Goal: Task Accomplishment & Management: Manage account settings

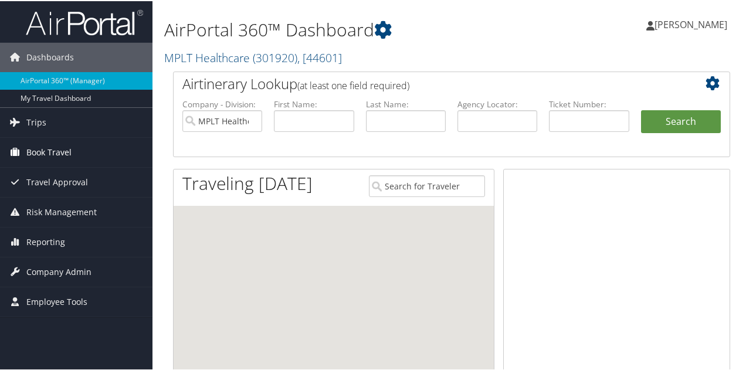
click at [50, 152] on span "Book Travel" at bounding box center [48, 151] width 45 height 29
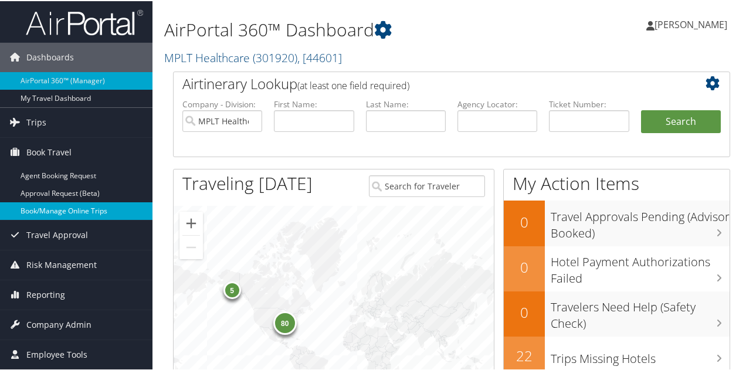
click at [53, 211] on link "Book/Manage Online Trips" at bounding box center [76, 210] width 152 height 18
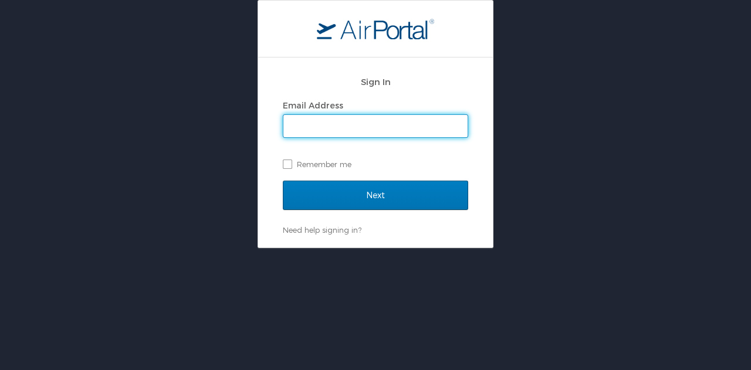
click at [324, 128] on input "Email Address" at bounding box center [375, 126] width 184 height 22
type input "jarrieta@mplthealthcare.com"
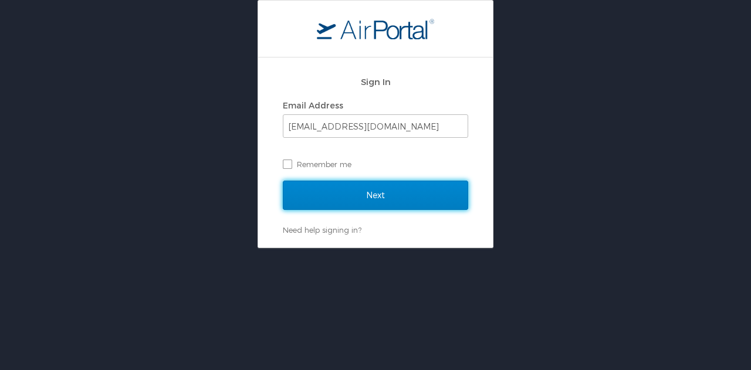
click at [374, 186] on input "Next" at bounding box center [375, 195] width 185 height 29
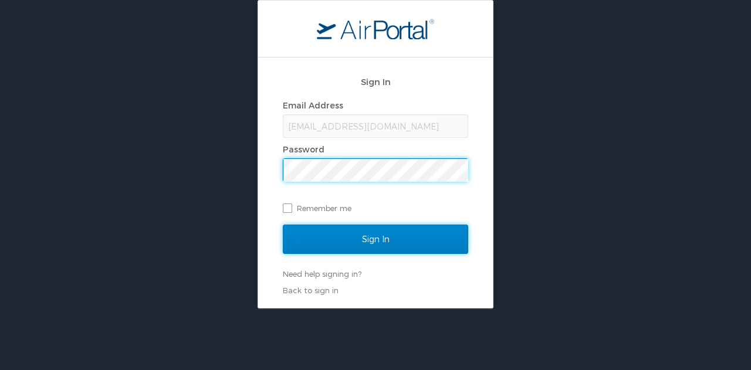
click at [361, 239] on input "Sign In" at bounding box center [375, 239] width 185 height 29
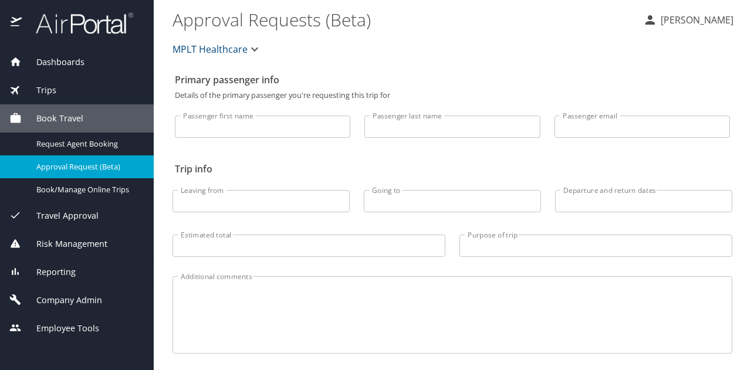
drag, startPoint x: 63, startPoint y: 295, endPoint x: 70, endPoint y: 296, distance: 7.1
click at [69, 296] on span "Company Admin" at bounding box center [62, 300] width 80 height 13
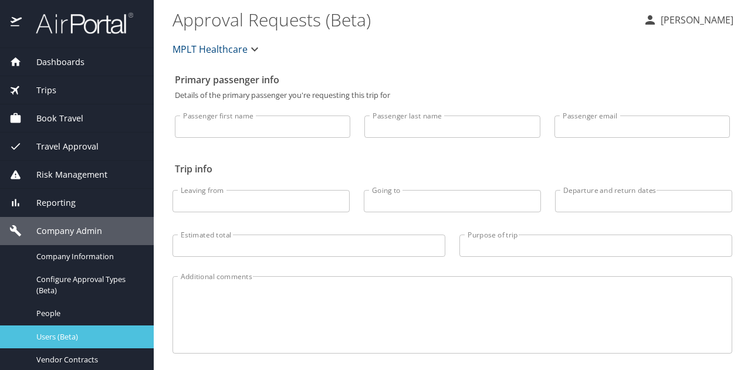
click at [77, 334] on span "Users (Beta)" at bounding box center [87, 336] width 103 height 11
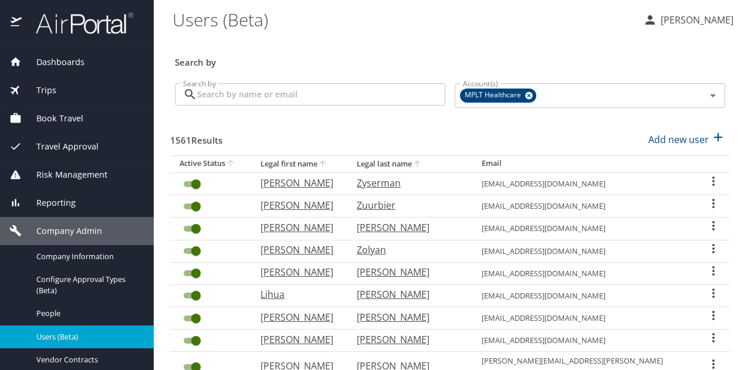
click at [330, 100] on input "Search by" at bounding box center [321, 94] width 248 height 22
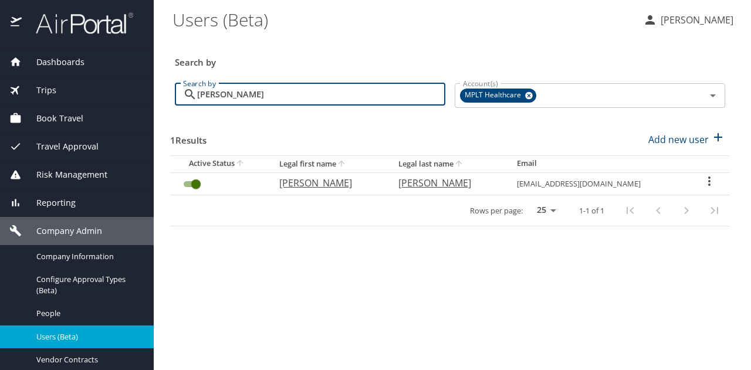
type input "annan"
click at [304, 181] on p "Isaac" at bounding box center [326, 183] width 95 height 14
select select "US"
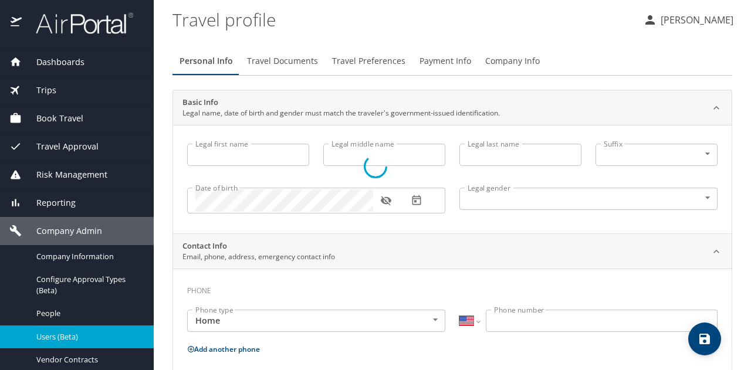
type input "Isaac"
type input "Benjamin"
type input "Annan"
type input "Male"
type input "Ernestina"
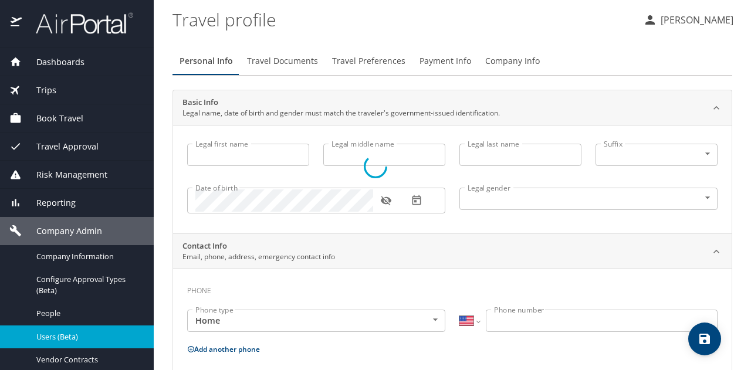
type input "N Annan"
select select "KR"
type input "83359404"
select select "US"
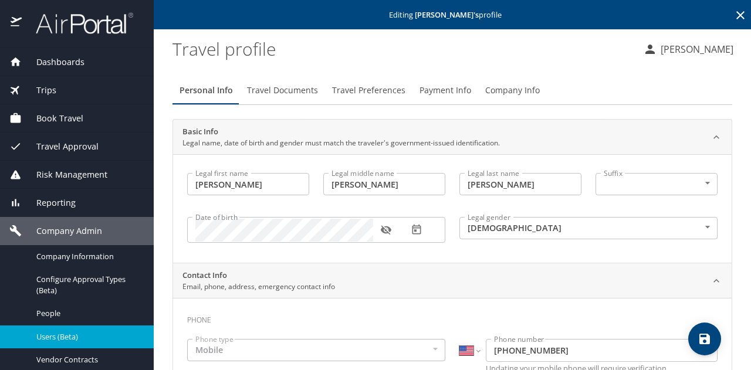
click at [353, 91] on span "Travel Preferences" at bounding box center [368, 90] width 73 height 15
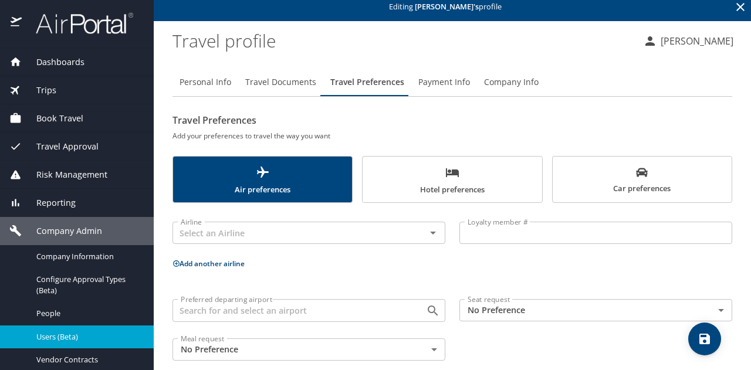
scroll to position [23, 0]
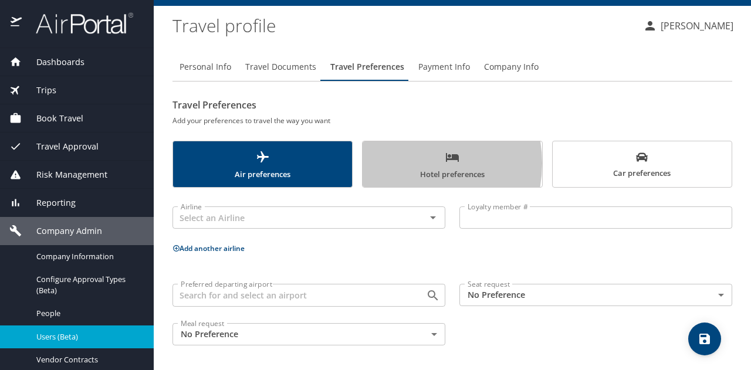
click at [400, 163] on span "Hotel preferences" at bounding box center [452, 165] width 165 height 31
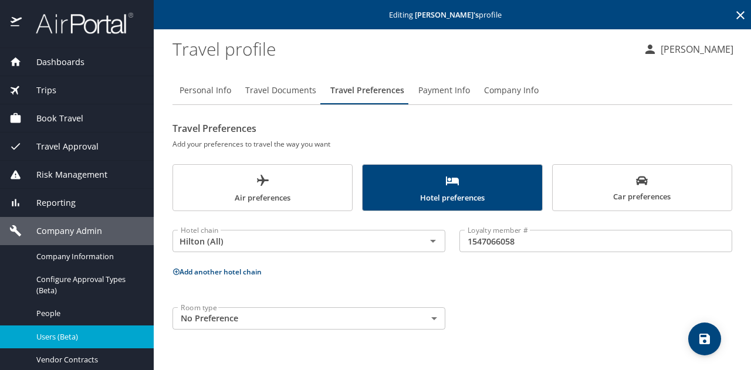
click at [687, 193] on span "Car preferences" at bounding box center [642, 189] width 165 height 29
